Goal: Information Seeking & Learning: Learn about a topic

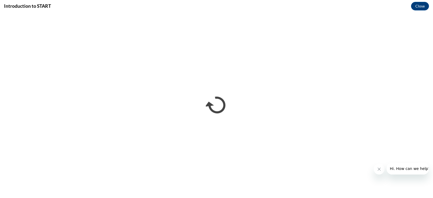
click at [378, 169] on icon "Close message from company" at bounding box center [379, 169] width 4 height 4
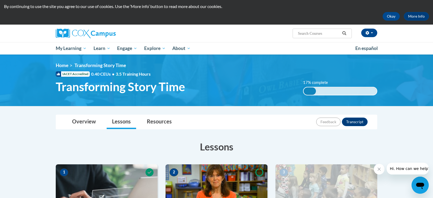
scroll to position [16, 0]
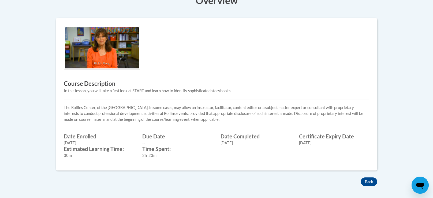
scroll to position [154, 0]
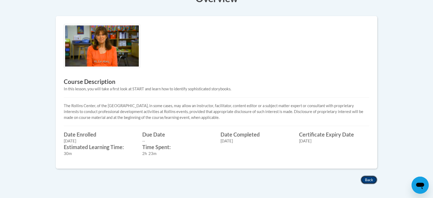
click at [370, 182] on button "Back" at bounding box center [368, 180] width 17 height 9
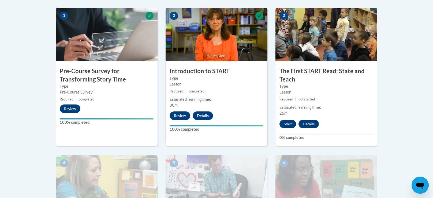
scroll to position [172, 0]
click at [289, 126] on button "Start" at bounding box center [287, 124] width 17 height 9
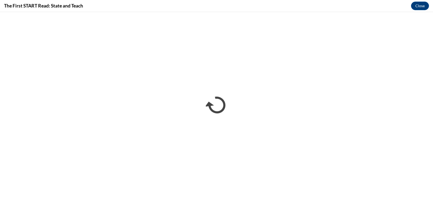
scroll to position [0, 0]
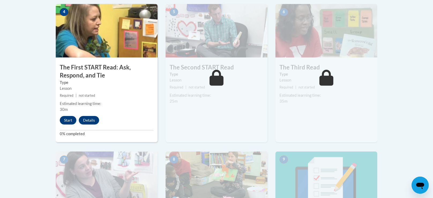
scroll to position [329, 0]
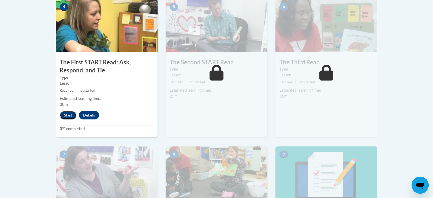
click at [66, 113] on button "Start" at bounding box center [68, 115] width 17 height 9
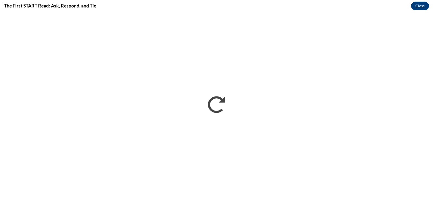
scroll to position [0, 0]
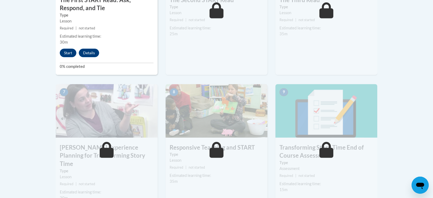
scroll to position [391, 0]
click at [69, 49] on button "Start" at bounding box center [68, 52] width 17 height 9
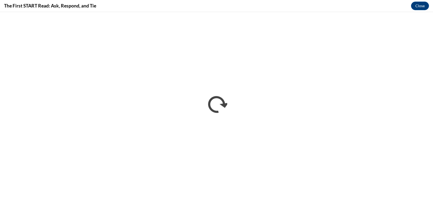
scroll to position [0, 0]
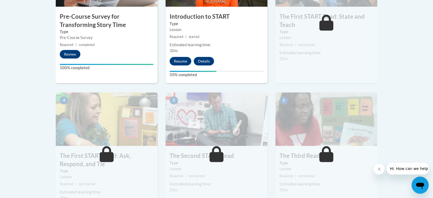
scroll to position [222, 0]
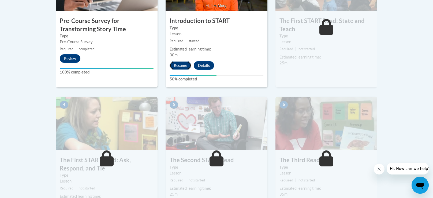
click at [181, 67] on button "Resume" at bounding box center [180, 65] width 22 height 9
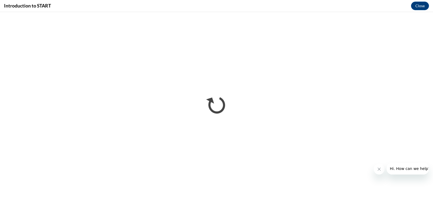
scroll to position [0, 0]
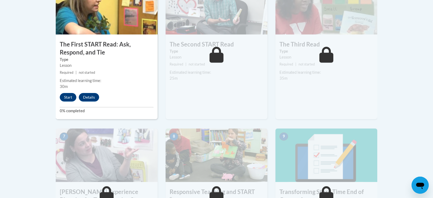
scroll to position [347, 0]
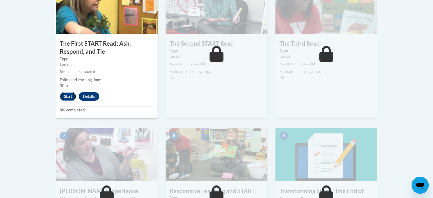
click at [65, 99] on button "Start" at bounding box center [68, 96] width 17 height 9
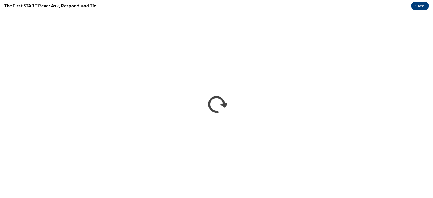
scroll to position [0, 0]
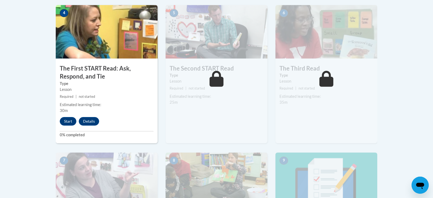
scroll to position [324, 0]
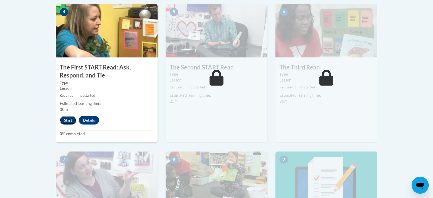
click at [66, 116] on button "Start" at bounding box center [68, 120] width 17 height 9
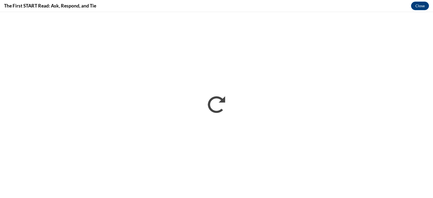
scroll to position [0, 0]
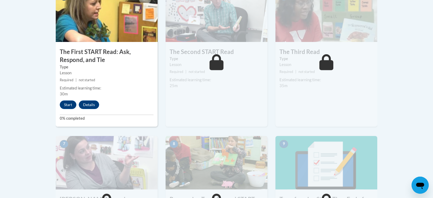
scroll to position [338, 0]
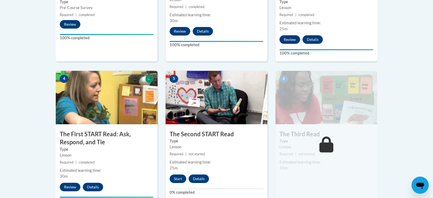
scroll to position [258, 0]
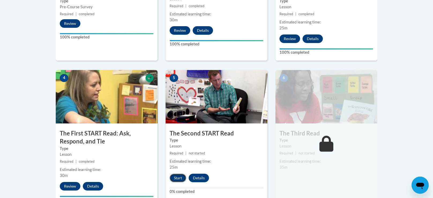
click at [178, 178] on button "Start" at bounding box center [177, 178] width 17 height 9
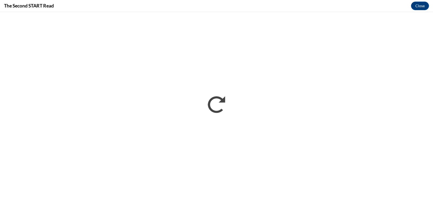
scroll to position [0, 0]
